Goal: Information Seeking & Learning: Learn about a topic

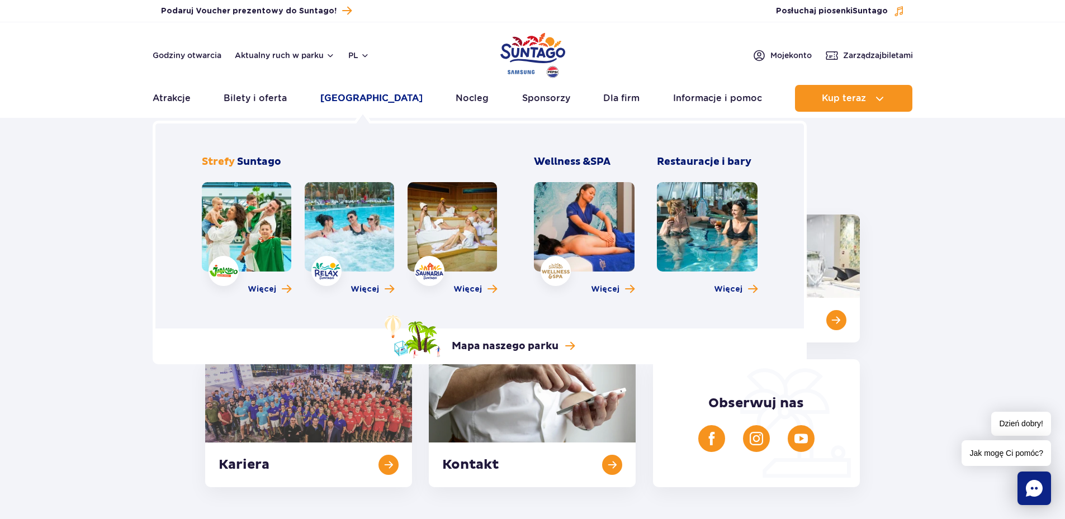
click at [352, 97] on link "[GEOGRAPHIC_DATA]" at bounding box center [371, 98] width 102 height 27
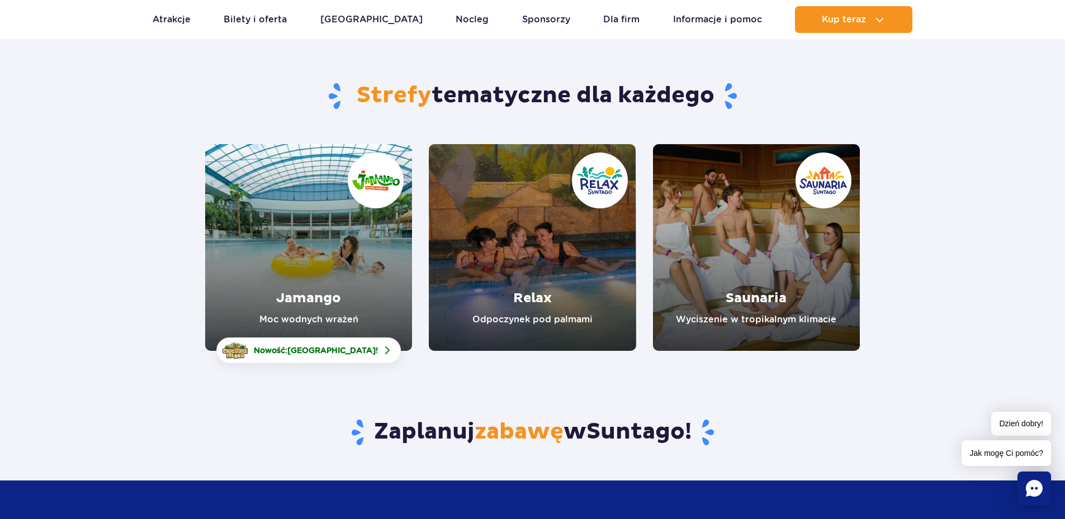
scroll to position [56, 0]
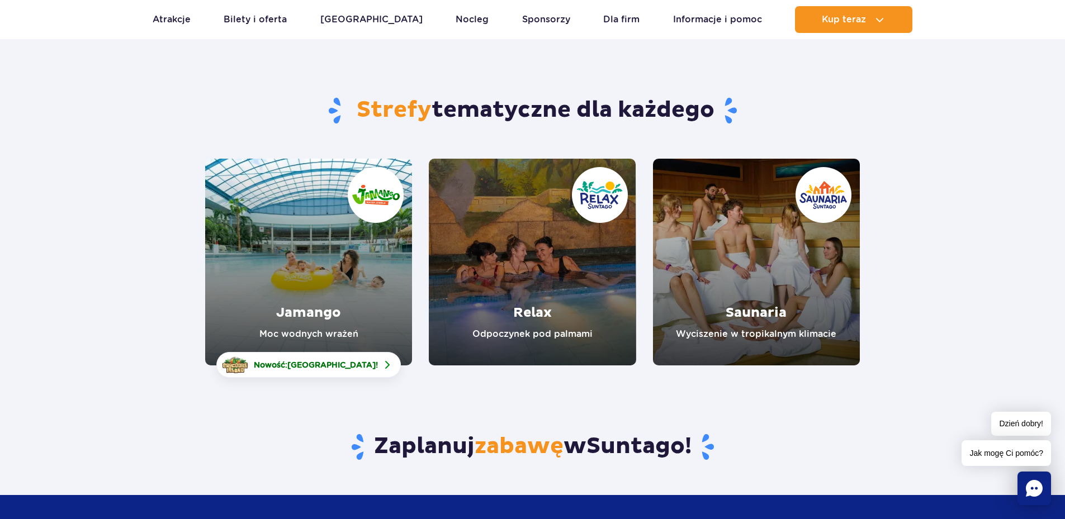
click at [547, 292] on link "Relax" at bounding box center [532, 262] width 207 height 207
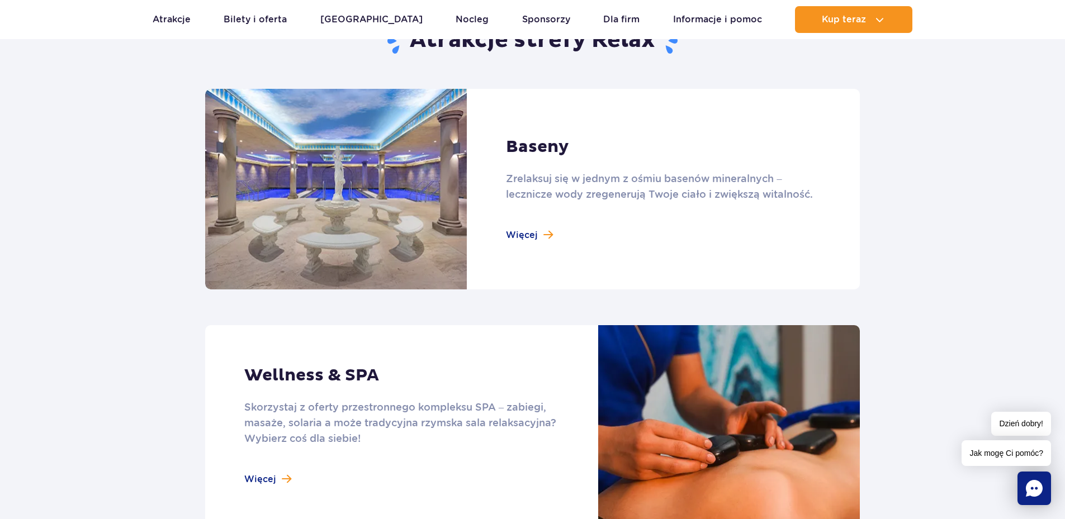
scroll to position [727, 0]
click at [512, 231] on link at bounding box center [532, 188] width 655 height 201
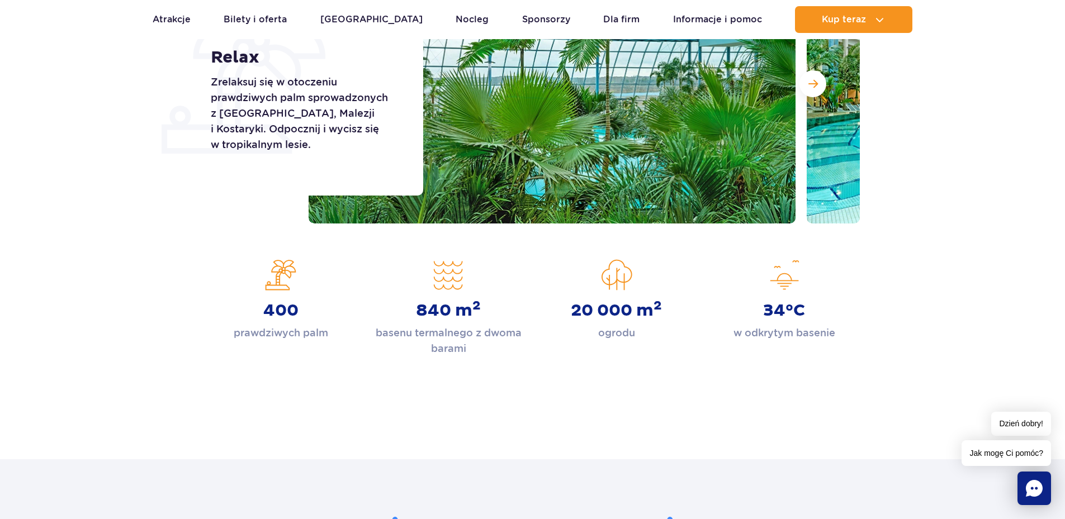
scroll to position [224, 0]
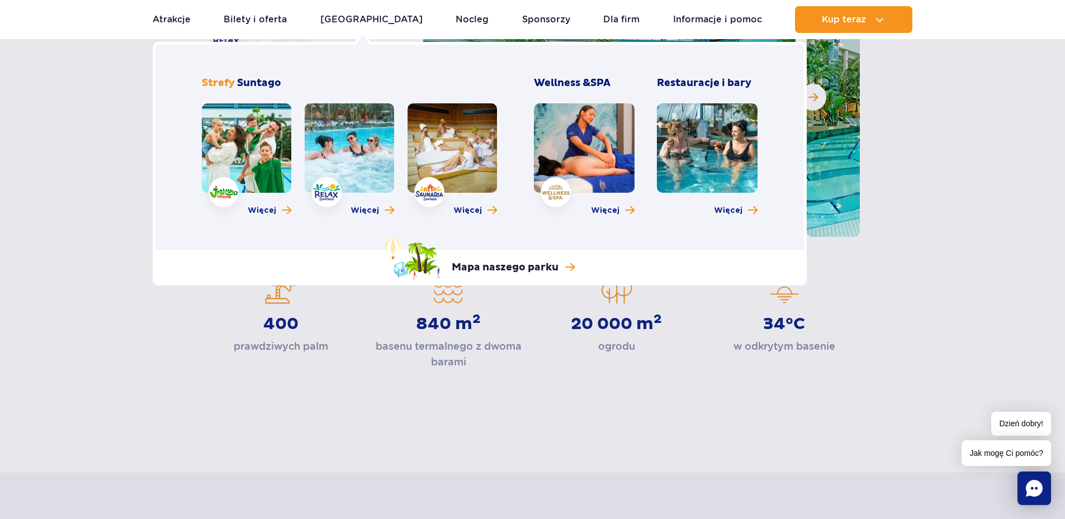
click at [719, 154] on link at bounding box center [707, 147] width 101 height 89
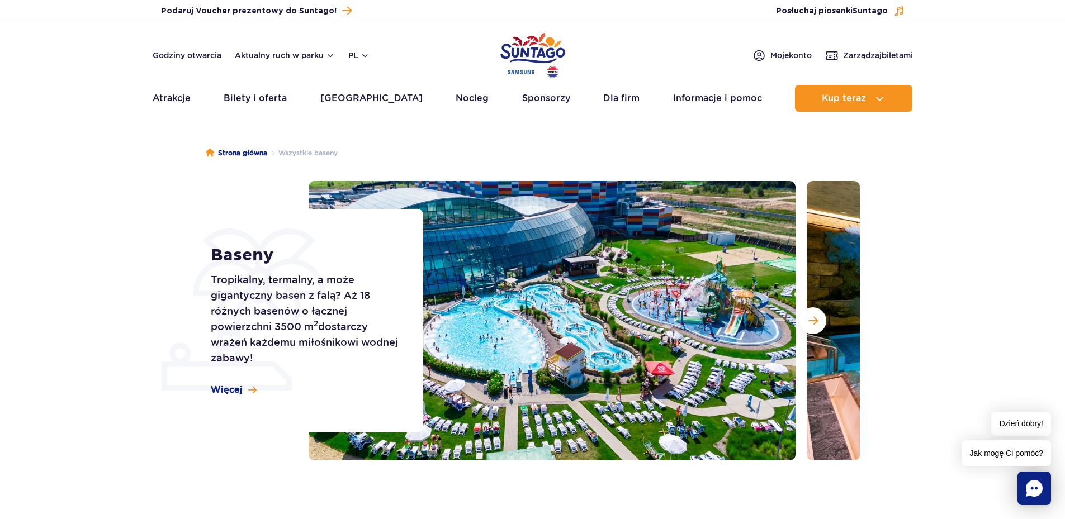
click at [504, 345] on img at bounding box center [552, 320] width 487 height 279
click at [812, 321] on span "Następny slajd" at bounding box center [813, 321] width 10 height 10
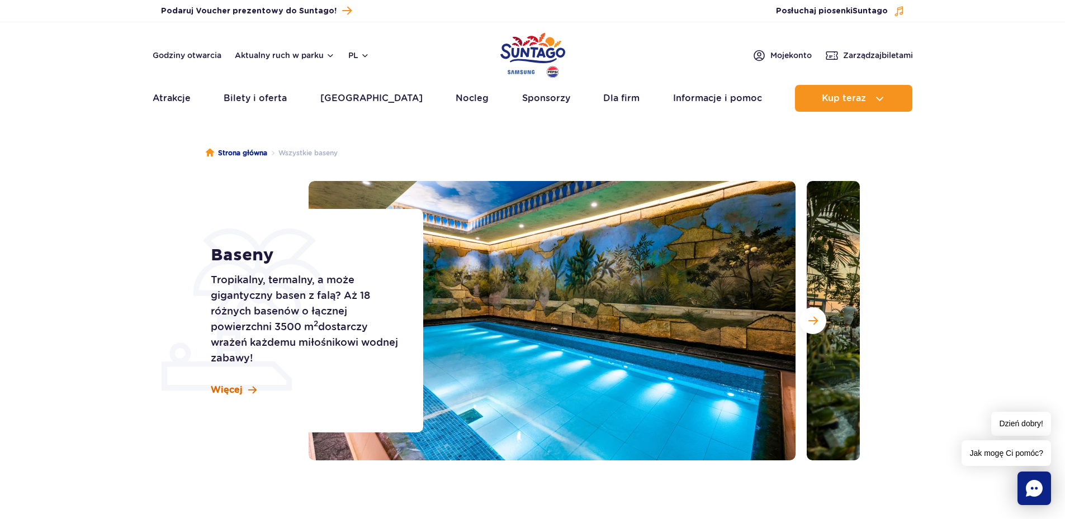
click at [243, 390] on link "Więcej" at bounding box center [234, 390] width 46 height 12
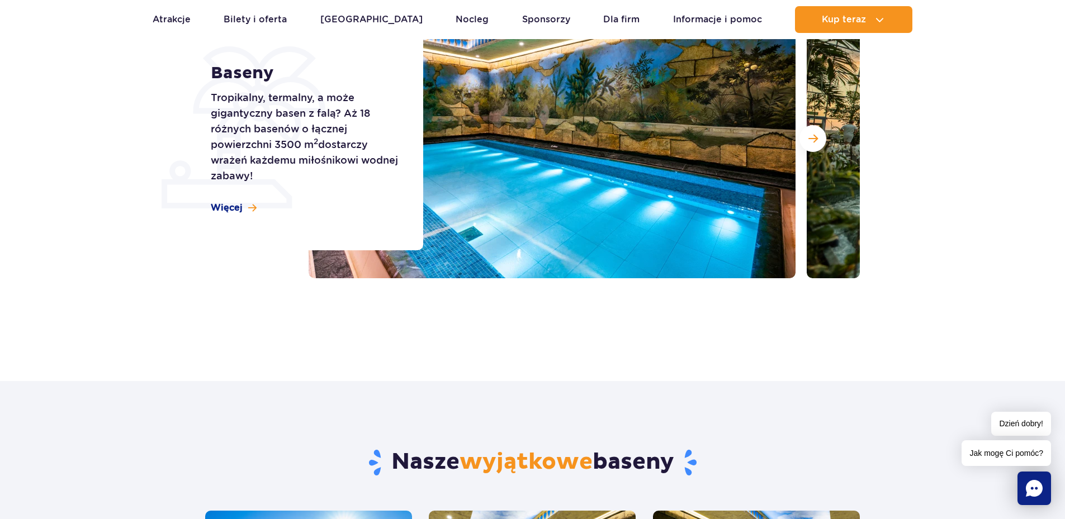
scroll to position [60, 0]
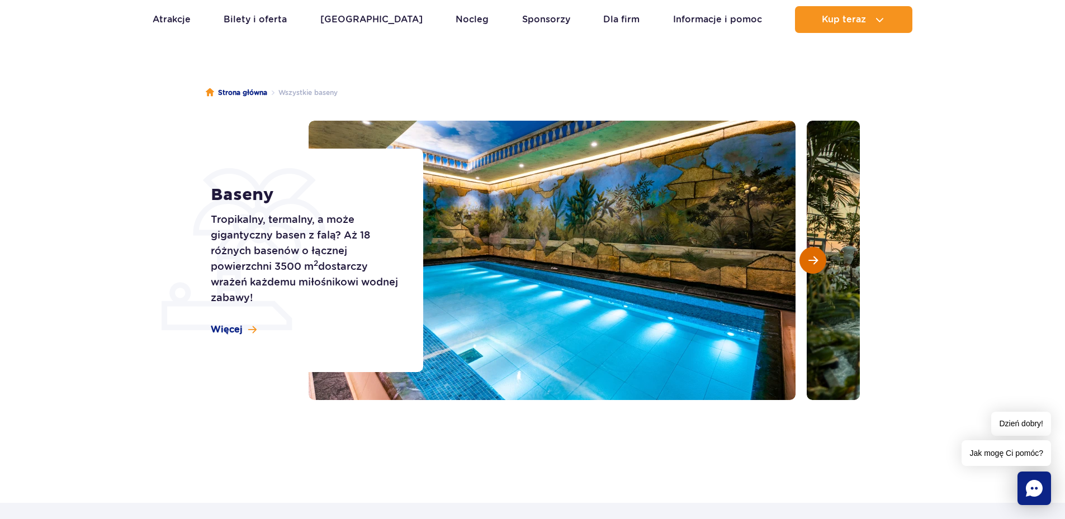
click at [816, 255] on span "Następny slajd" at bounding box center [813, 260] width 10 height 10
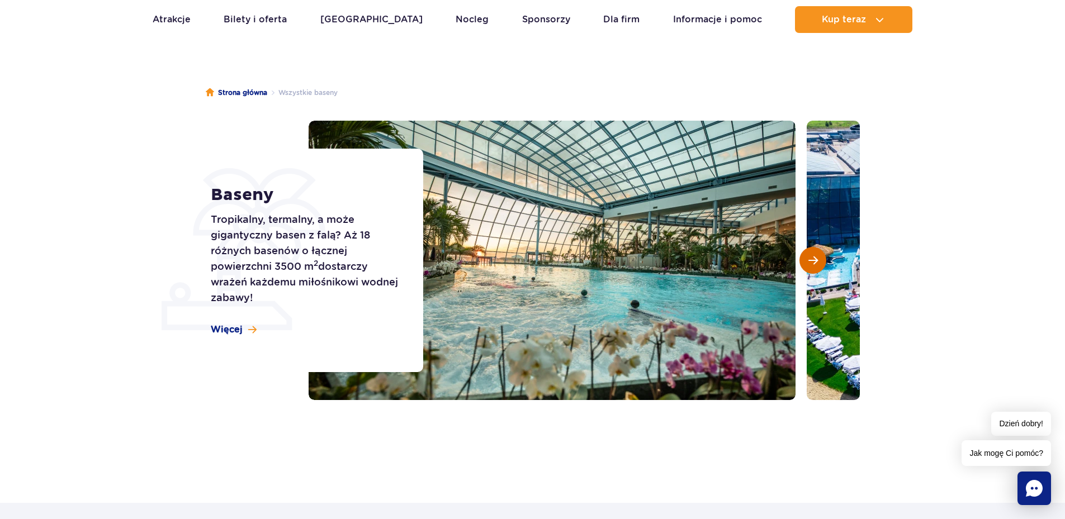
click at [812, 264] on span "Następny slajd" at bounding box center [813, 260] width 10 height 10
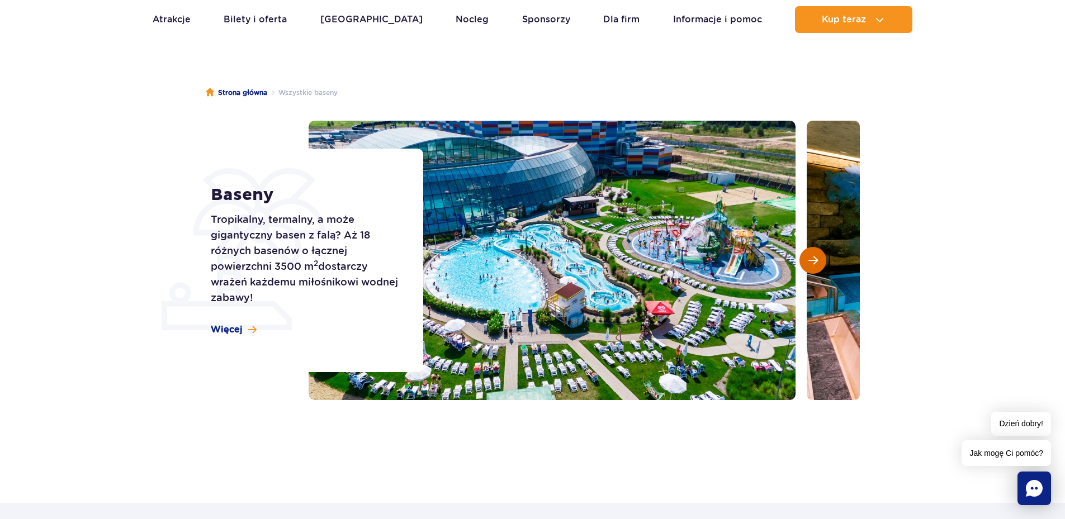
click at [812, 264] on span "Następny slajd" at bounding box center [813, 260] width 10 height 10
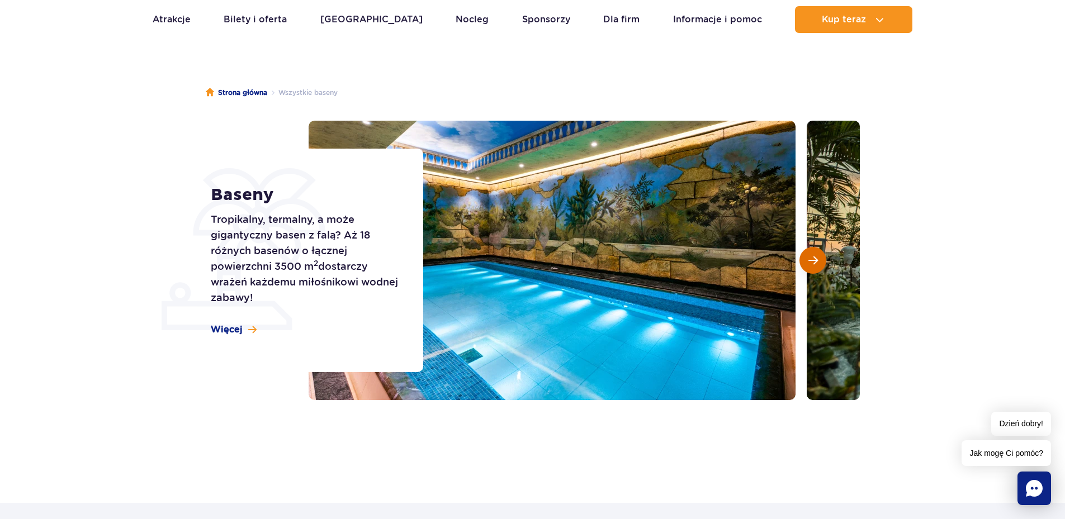
click at [812, 264] on span "Następny slajd" at bounding box center [813, 260] width 10 height 10
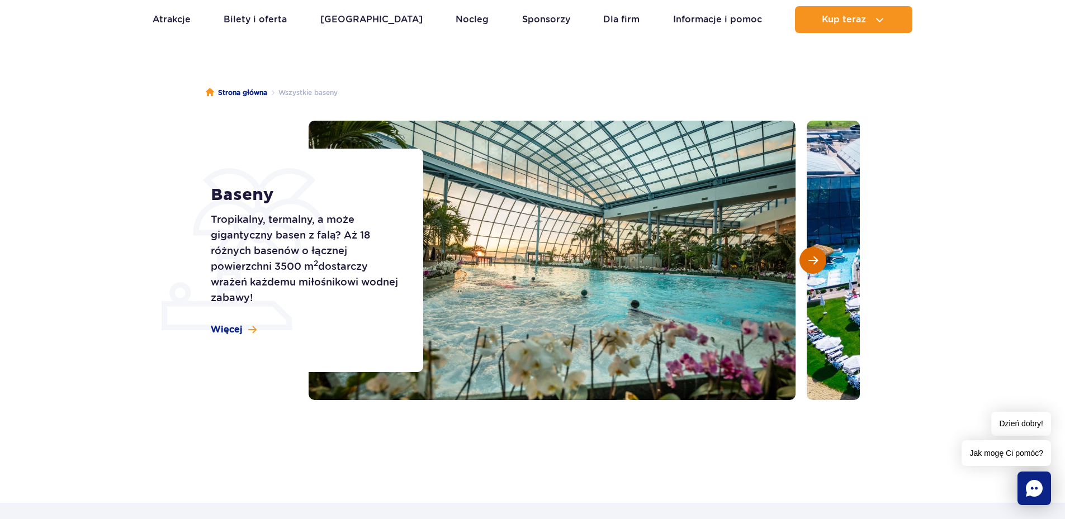
click at [812, 264] on span "Następny slajd" at bounding box center [813, 260] width 10 height 10
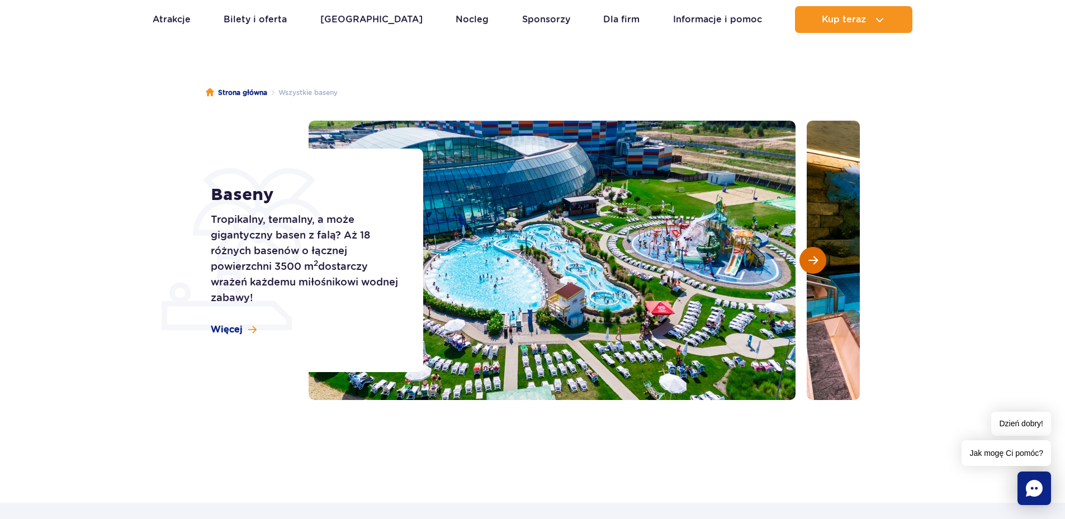
click at [812, 264] on span "Następny slajd" at bounding box center [813, 260] width 10 height 10
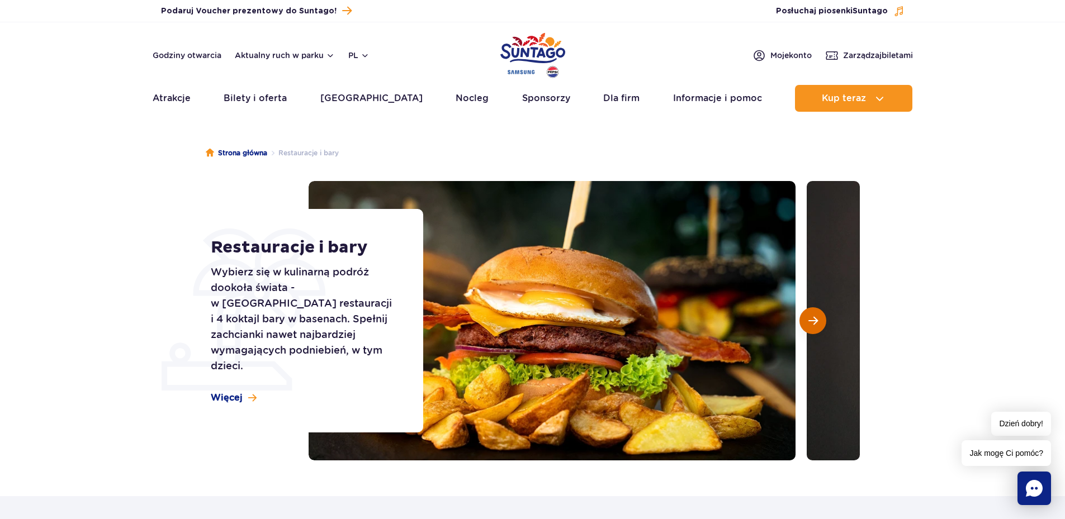
click at [821, 317] on button "Następny slajd" at bounding box center [812, 320] width 27 height 27
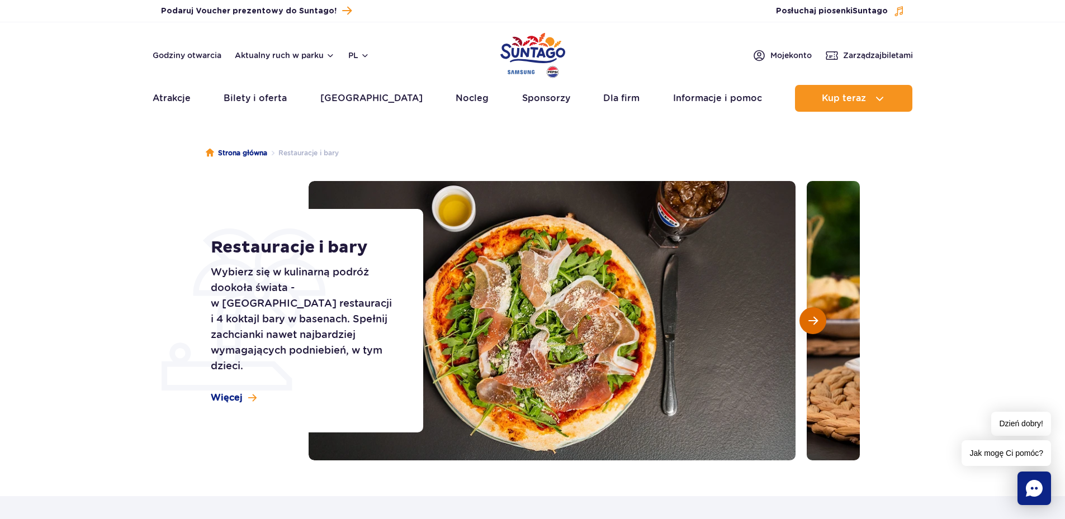
click at [821, 317] on button "Następny slajd" at bounding box center [812, 320] width 27 height 27
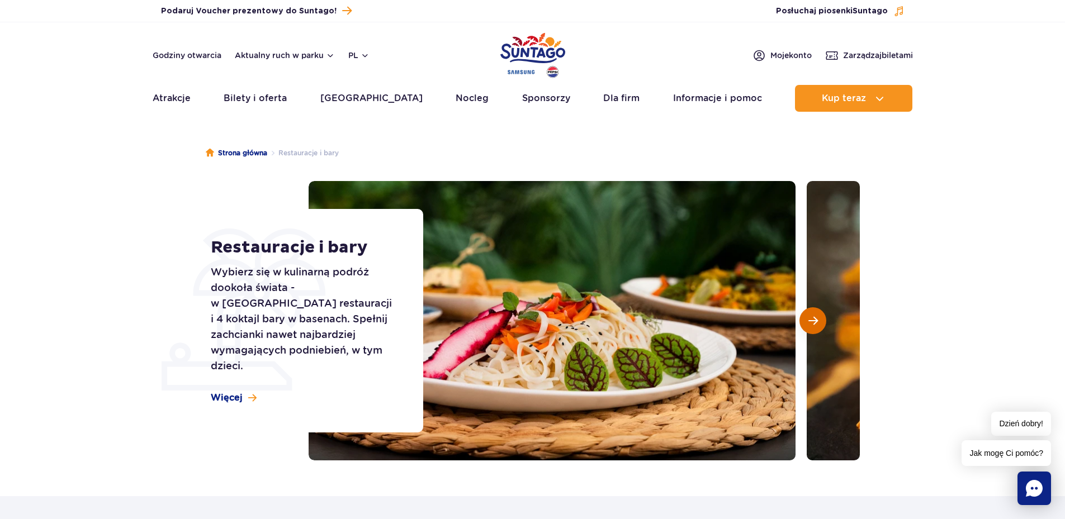
click at [821, 317] on button "Następny slajd" at bounding box center [812, 320] width 27 height 27
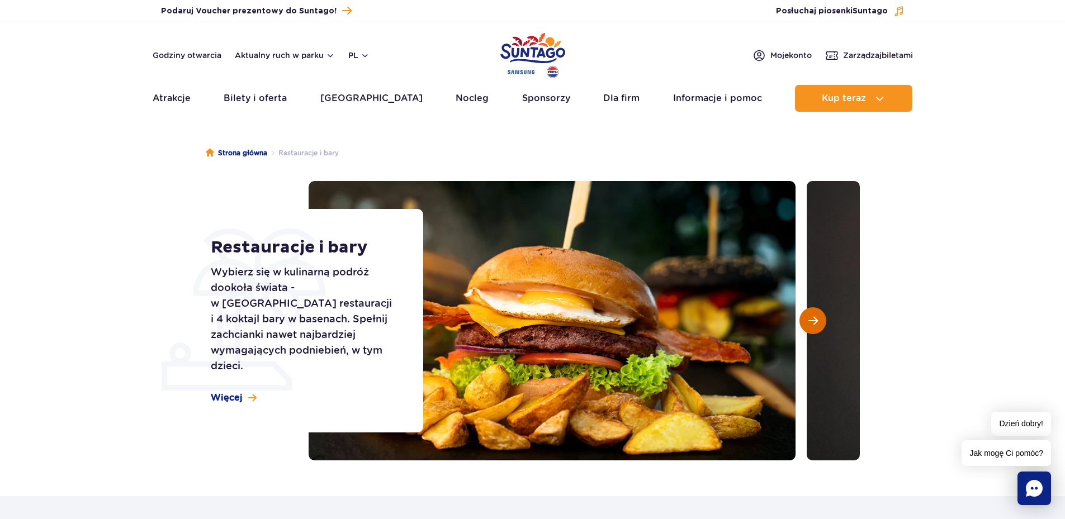
click at [821, 317] on button "Następny slajd" at bounding box center [812, 320] width 27 height 27
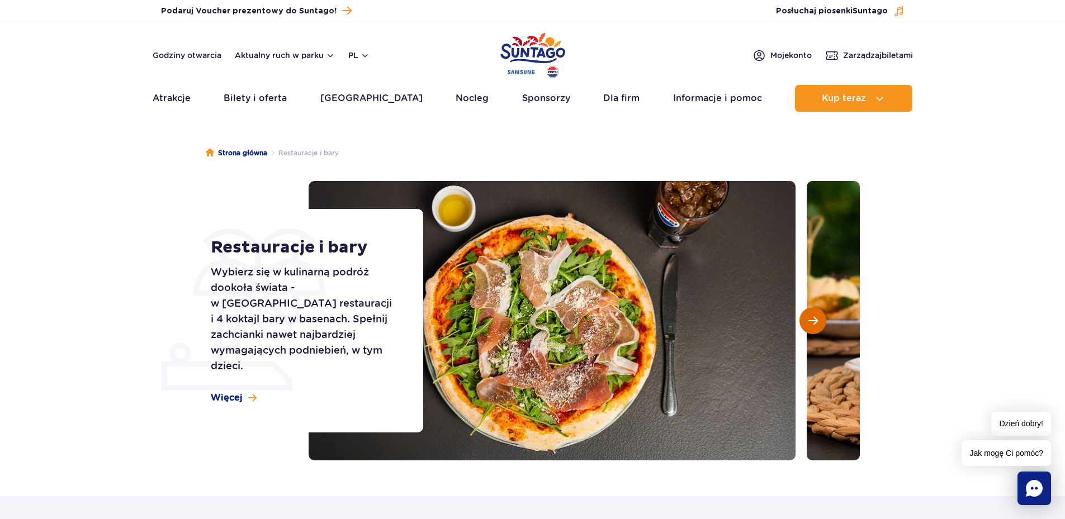
click at [821, 317] on button "Następny slajd" at bounding box center [812, 320] width 27 height 27
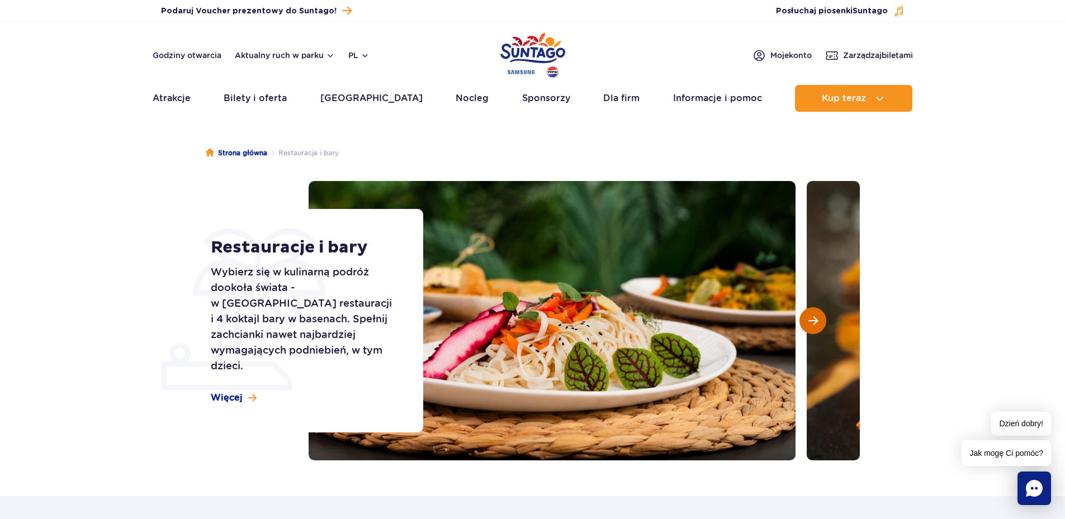
click at [821, 317] on button "Następny slajd" at bounding box center [812, 320] width 27 height 27
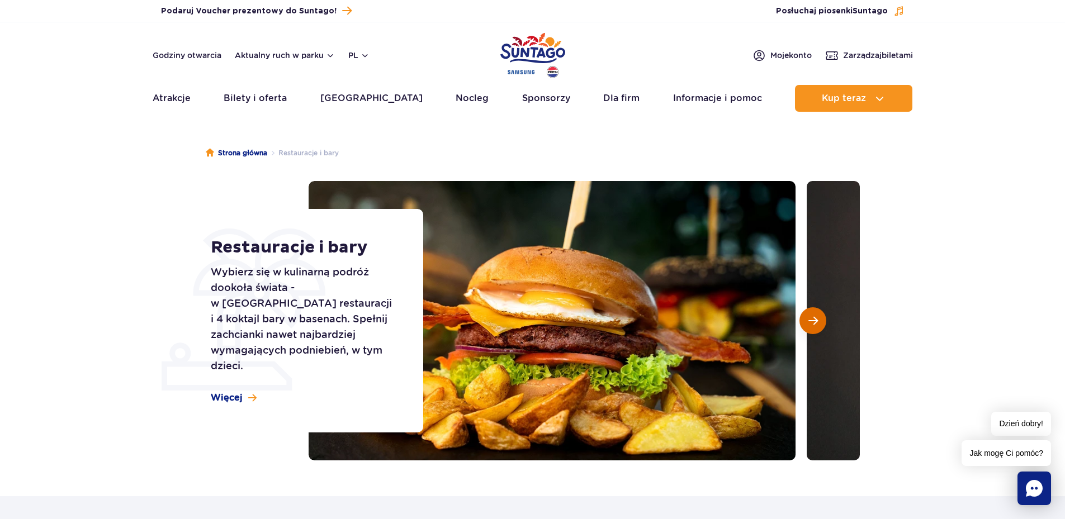
click at [821, 317] on button "Następny slajd" at bounding box center [812, 320] width 27 height 27
